Goal: Check status

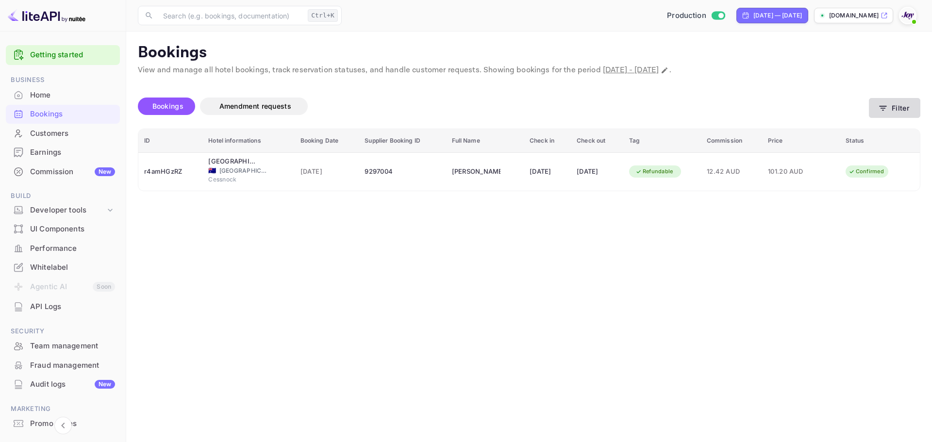
click at [895, 108] on button "Filter" at bounding box center [894, 108] width 51 height 20
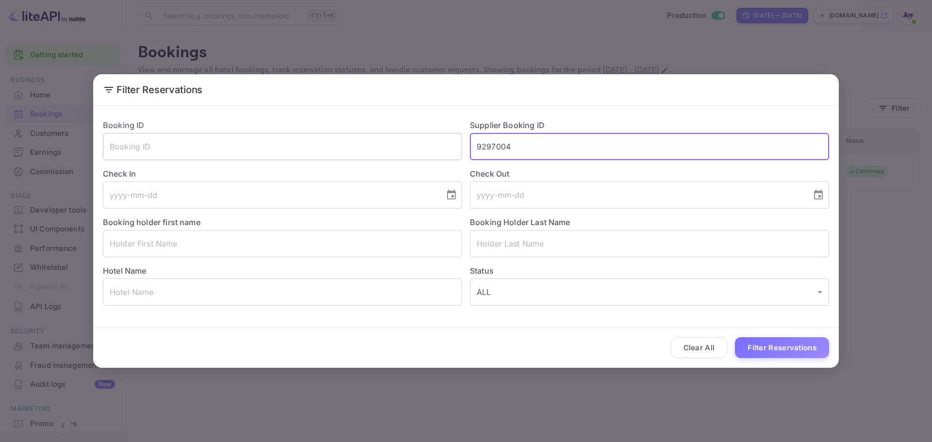
drag, startPoint x: 555, startPoint y: 152, endPoint x: 402, endPoint y: 152, distance: 152.9
click at [402, 149] on div "Booking ID ​ Supplier Booking ID 9297004 ​ Check In ​ Check Out ​ Booking holde…" at bounding box center [462, 209] width 734 height 194
paste input "8995029"
type input "8995029"
click at [792, 346] on button "Filter Reservations" at bounding box center [782, 347] width 94 height 21
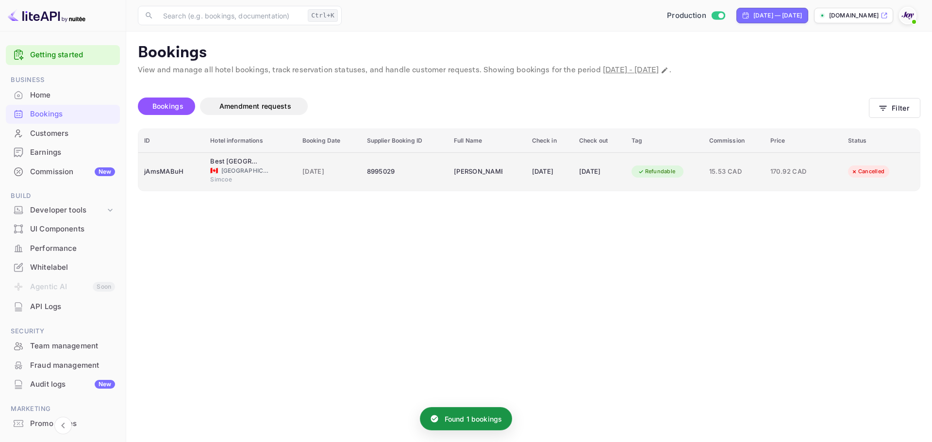
click at [395, 181] on td "8995029" at bounding box center [404, 171] width 87 height 38
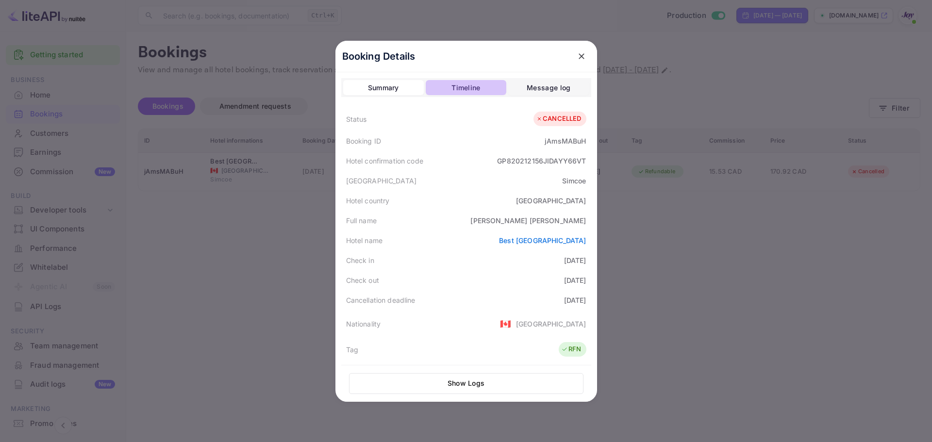
click at [455, 88] on div "Timeline" at bounding box center [465, 88] width 29 height 12
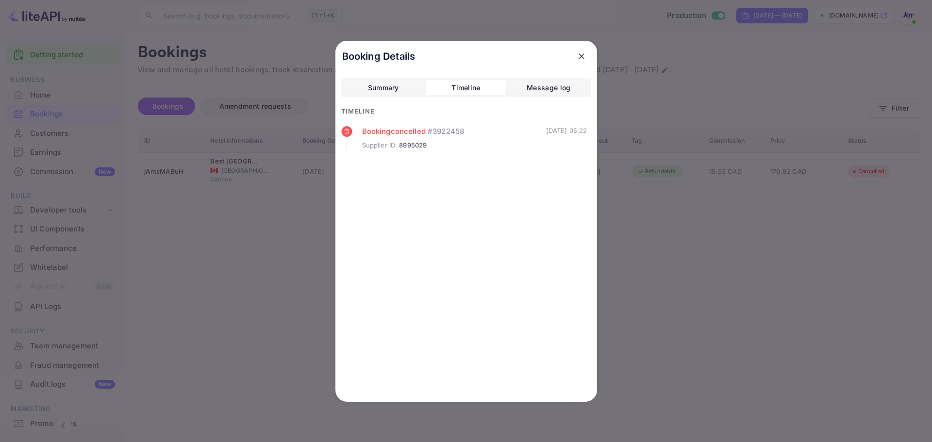
click at [401, 88] on button "Summary" at bounding box center [383, 88] width 81 height 16
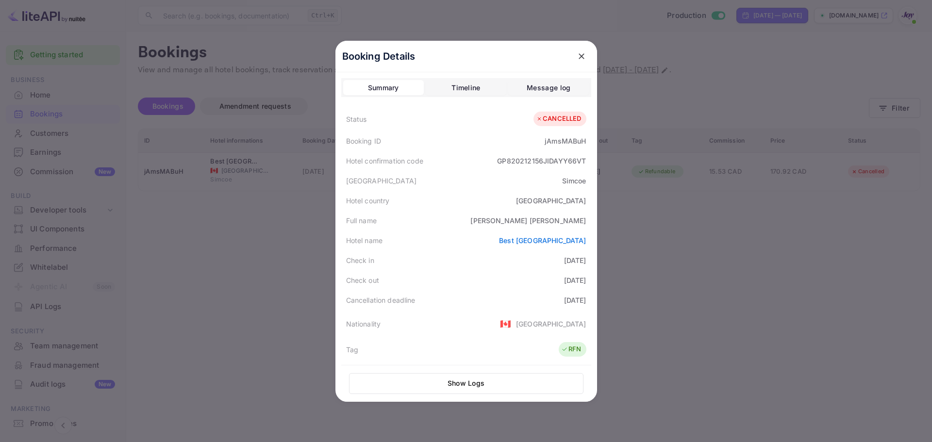
click at [304, 218] on div at bounding box center [466, 221] width 932 height 442
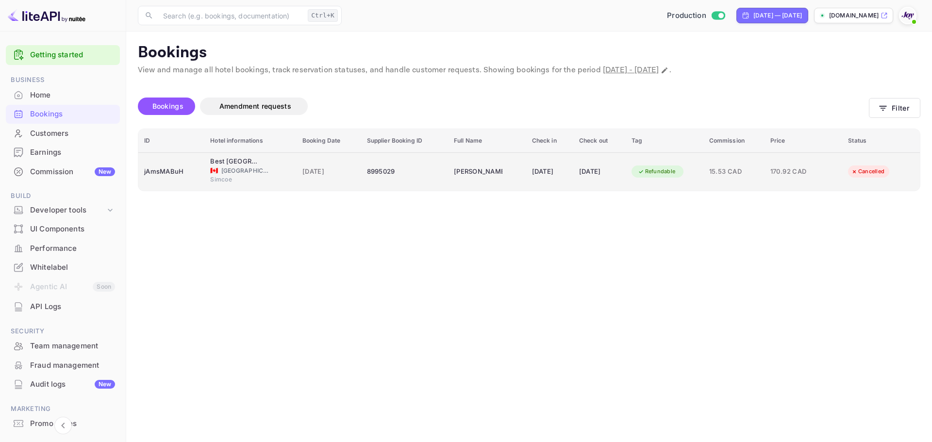
click at [411, 175] on div "8995029" at bounding box center [404, 172] width 75 height 16
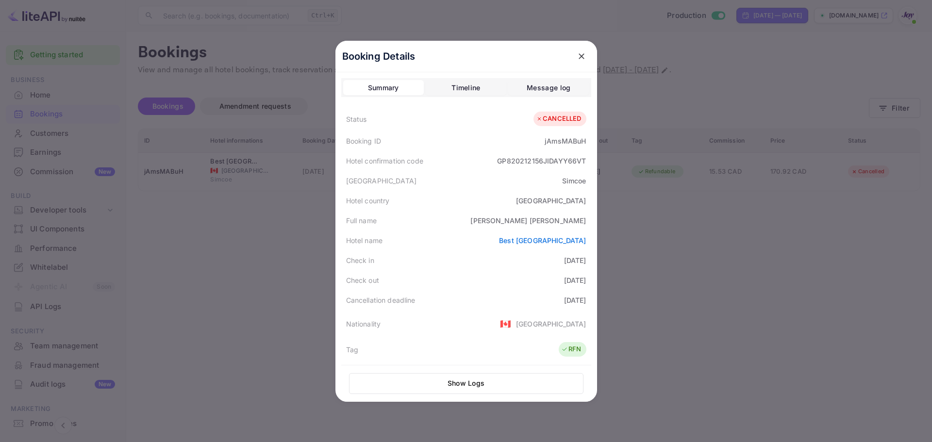
click at [558, 160] on div "GP820212156JIDAYY66VT" at bounding box center [541, 161] width 89 height 10
copy div "GP820212156JIDAYY66VT"
click at [556, 141] on div "jAmsMABuH" at bounding box center [565, 141] width 41 height 10
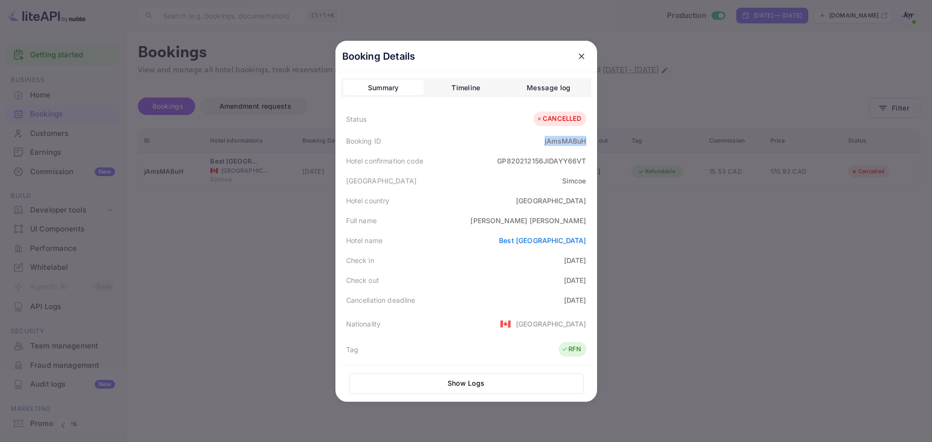
copy div "jAmsMABuH"
click at [526, 177] on div "[GEOGRAPHIC_DATA]" at bounding box center [466, 181] width 250 height 20
click at [555, 141] on div "jAmsMABuH" at bounding box center [565, 141] width 41 height 10
copy div "jAmsMABuH"
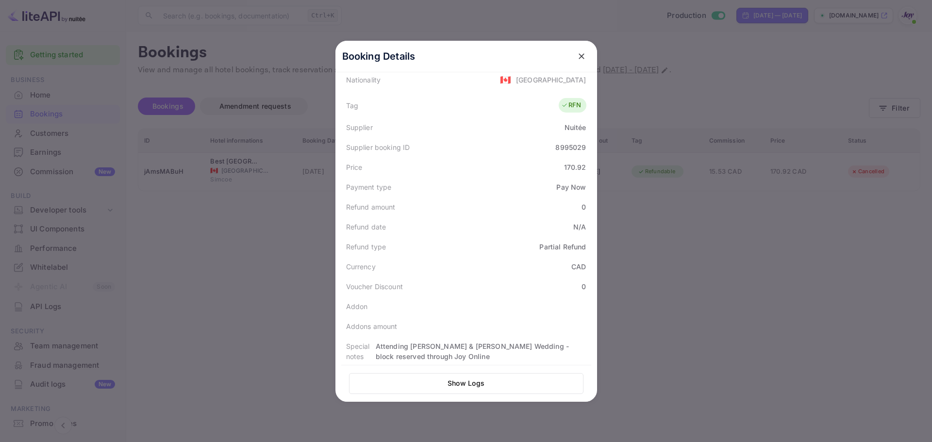
scroll to position [249, 0]
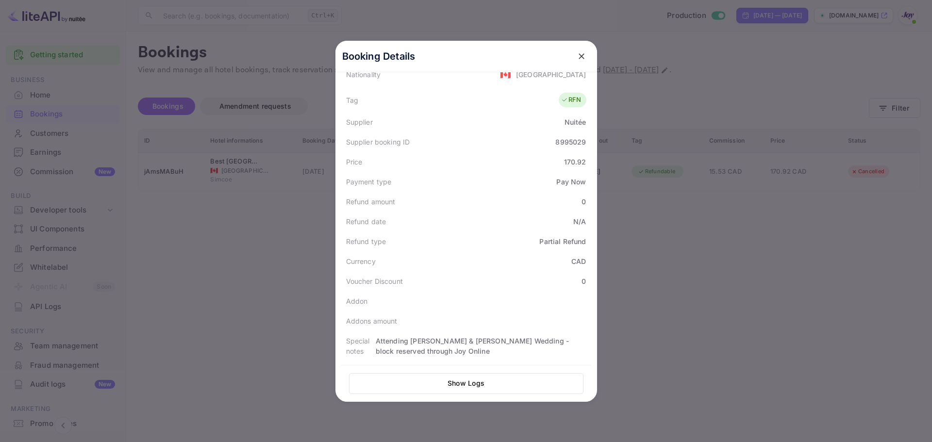
click at [562, 143] on div "8995029" at bounding box center [570, 142] width 31 height 10
copy div "8995029"
drag, startPoint x: 578, startPoint y: 54, endPoint x: 732, endPoint y: 94, distance: 158.8
click at [585, 55] on button "close" at bounding box center [581, 56] width 17 height 17
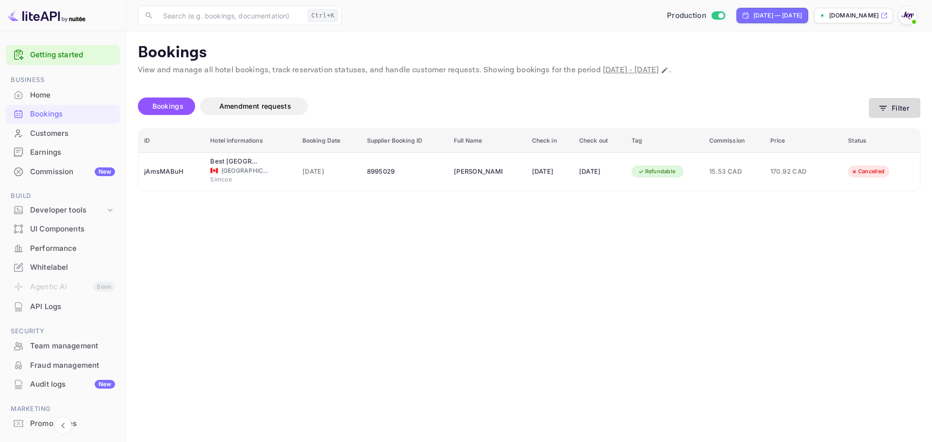
click at [907, 108] on button "Filter" at bounding box center [894, 108] width 51 height 20
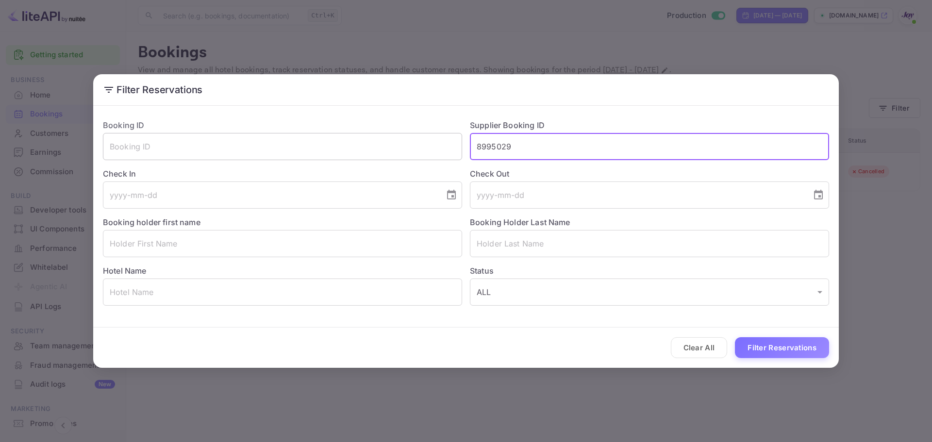
drag, startPoint x: 534, startPoint y: 148, endPoint x: 405, endPoint y: 148, distance: 129.6
click at [405, 148] on div "Booking ID ​ Supplier Booking ID 8995029 ​ Check In ​ Check Out ​ Booking holde…" at bounding box center [462, 209] width 734 height 194
paste input "225570"
type input "8225570"
click at [777, 349] on button "Filter Reservations" at bounding box center [782, 347] width 94 height 21
